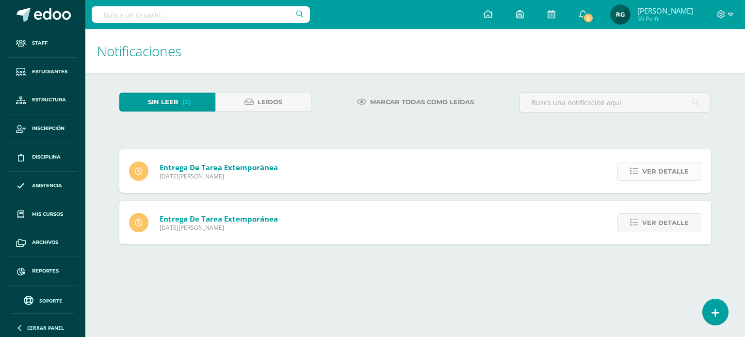
click at [654, 172] on span "Ver detalle" at bounding box center [665, 171] width 47 height 18
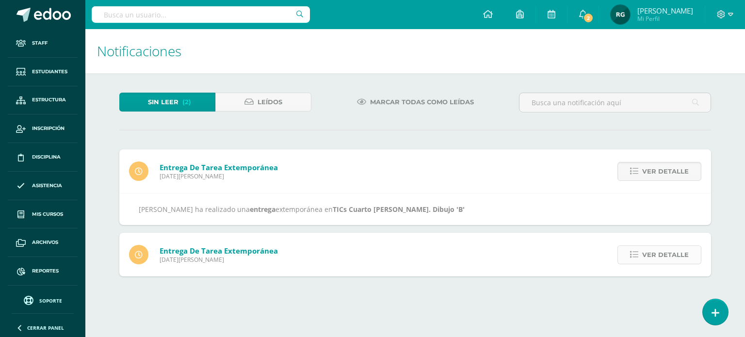
click at [662, 249] on span "Ver detalle" at bounding box center [665, 255] width 47 height 18
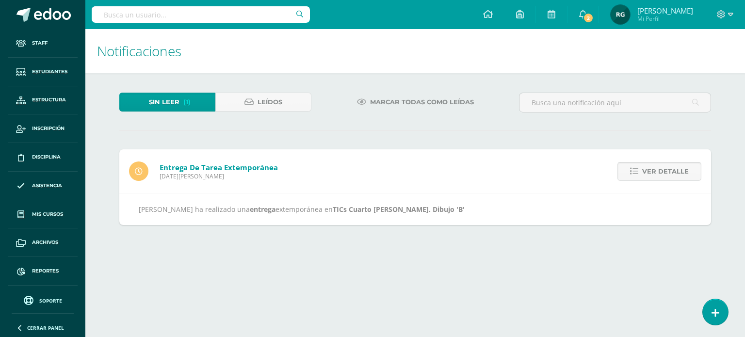
click at [659, 176] on span "Ver detalle" at bounding box center [665, 171] width 47 height 18
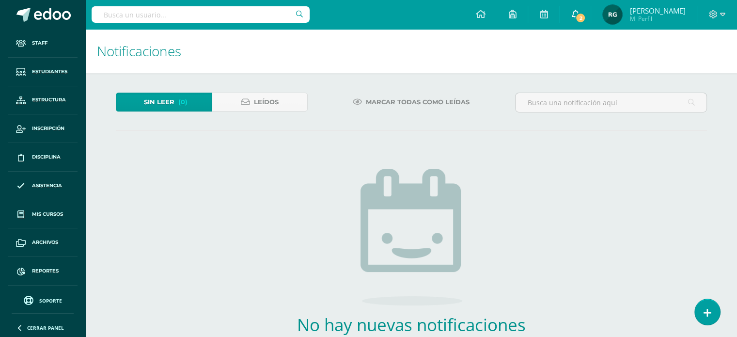
click at [579, 13] on icon at bounding box center [575, 14] width 8 height 9
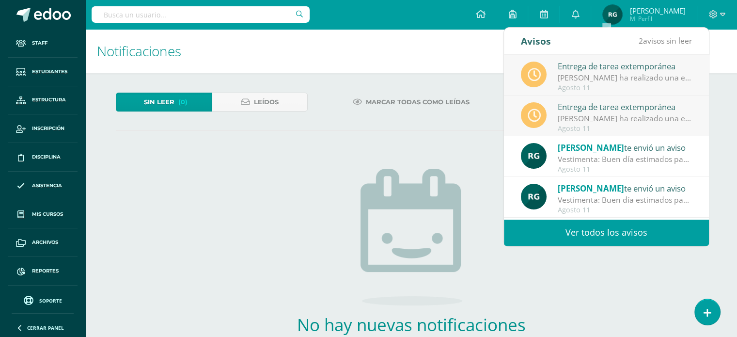
click at [630, 236] on link "Ver todos los avisos" at bounding box center [606, 232] width 205 height 27
